Goal: Task Accomplishment & Management: Use online tool/utility

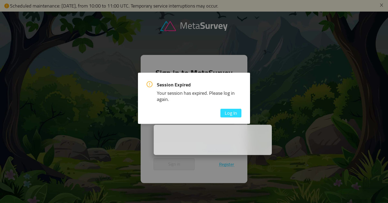
type input "[EMAIL_ADDRESS][DOMAIN_NAME]"
click at [236, 114] on button "Log In" at bounding box center [231, 113] width 21 height 9
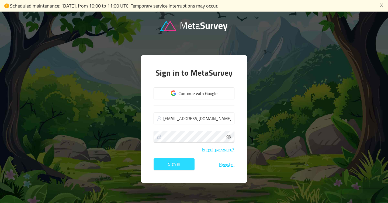
click at [171, 163] on button "Sign in" at bounding box center [174, 165] width 41 height 12
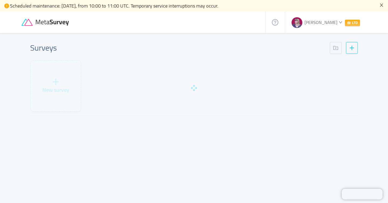
click at [383, 4] on icon "icon: close" at bounding box center [381, 5] width 3 height 3
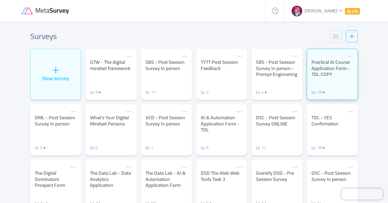
click at [328, 80] on div "Practical AI Course Application Form - TDL COPY 18" at bounding box center [333, 77] width 42 height 36
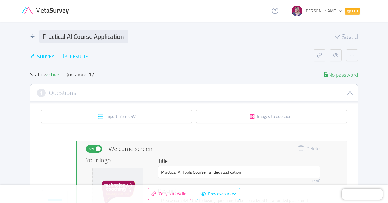
click at [84, 55] on div "Results" at bounding box center [76, 56] width 26 height 7
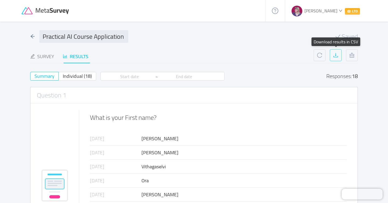
click at [335, 55] on button "button" at bounding box center [336, 55] width 12 height 12
